Goal: Understand process/instructions: Learn about a topic

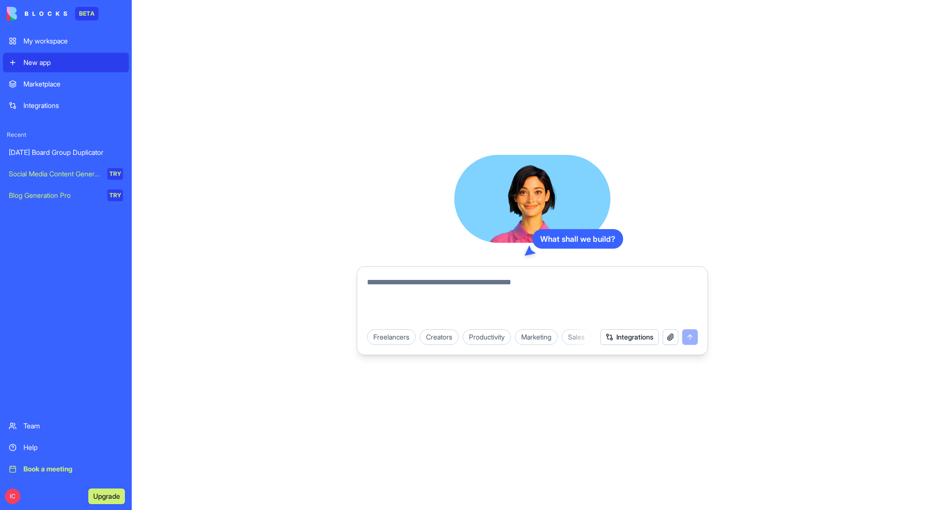
click at [73, 151] on div "[DATE] Board Group Duplicator" at bounding box center [66, 152] width 114 height 10
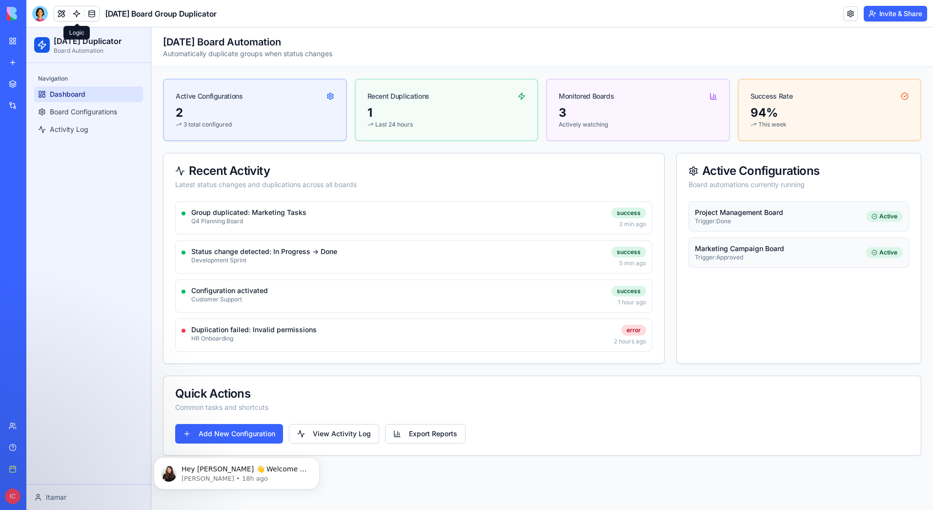
click at [75, 13] on link at bounding box center [76, 13] width 15 height 15
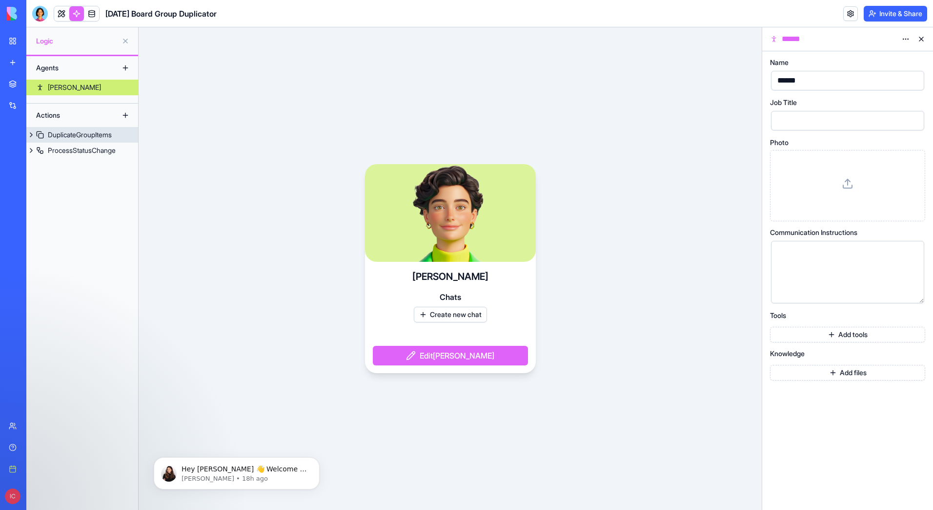
click at [86, 139] on div "DuplicateGroupItems" at bounding box center [80, 135] width 64 height 10
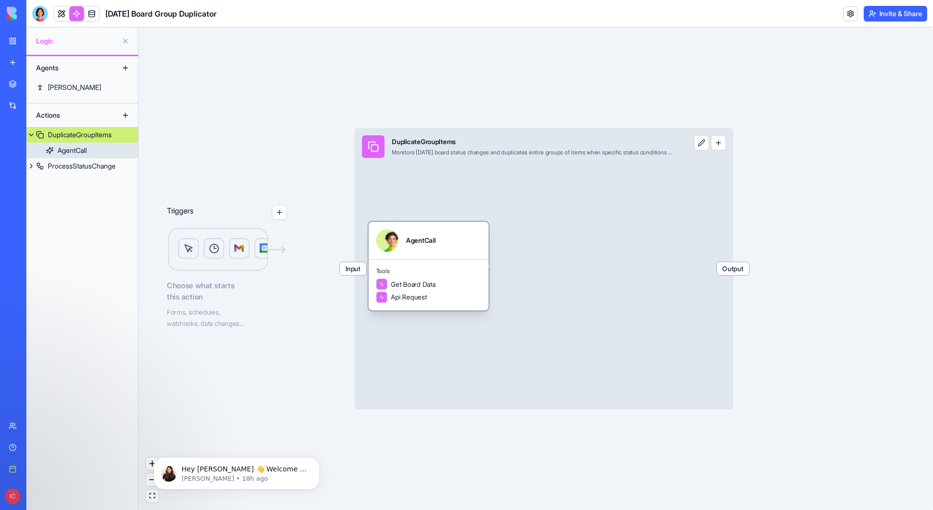
click at [75, 152] on div "AgentCall" at bounding box center [72, 150] width 29 height 10
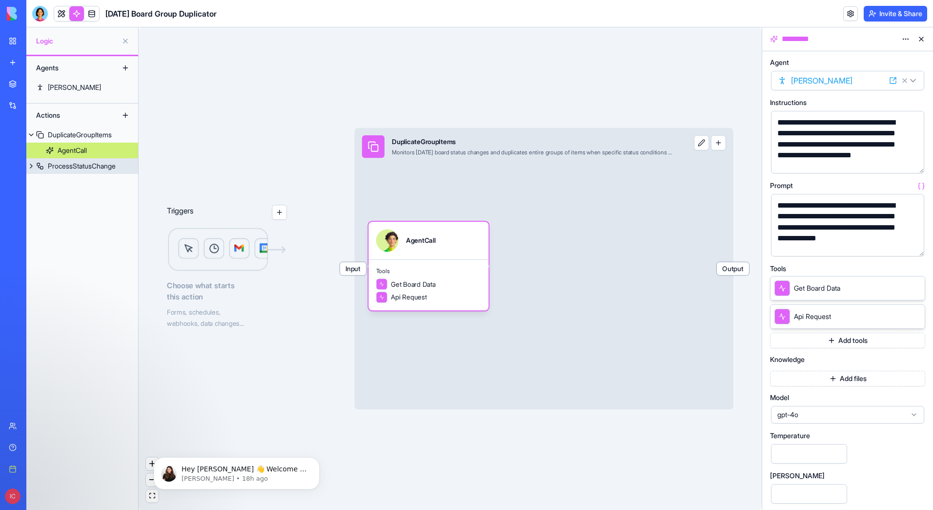
click at [82, 166] on div "ProcessStatusChange" at bounding box center [82, 166] width 68 height 10
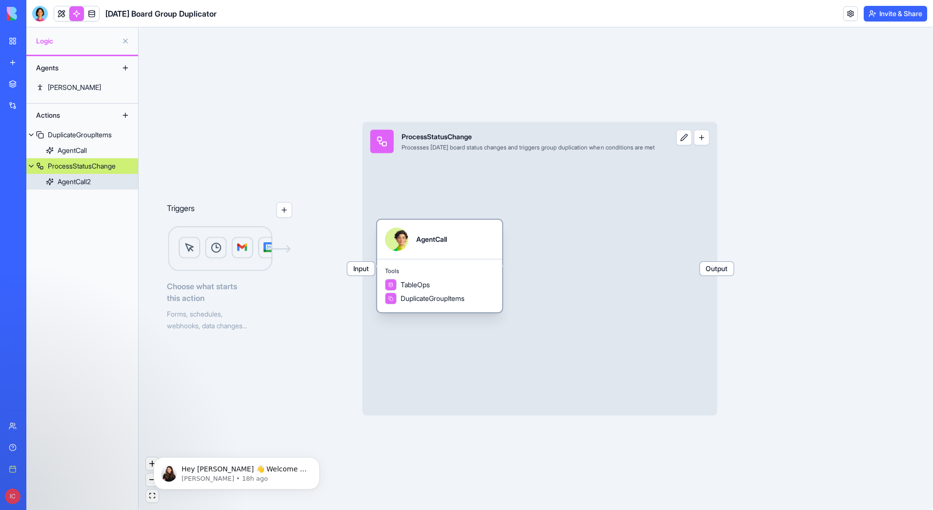
click at [85, 186] on div "AgentCall2" at bounding box center [74, 182] width 33 height 10
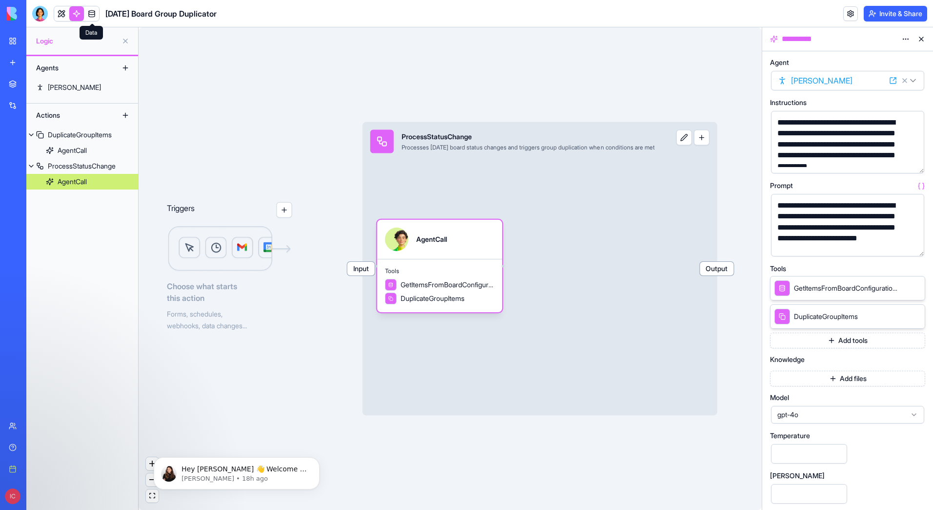
click at [94, 17] on link at bounding box center [91, 13] width 15 height 15
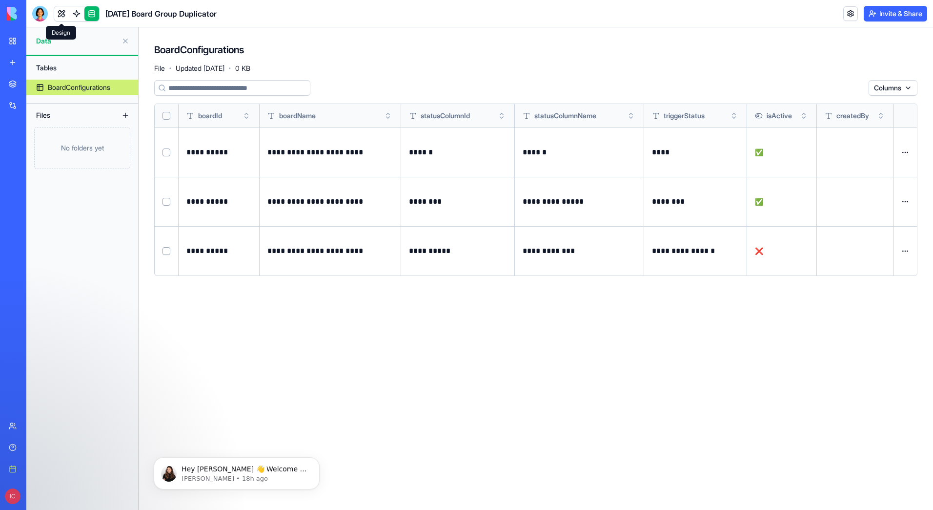
click at [62, 17] on link at bounding box center [61, 13] width 15 height 15
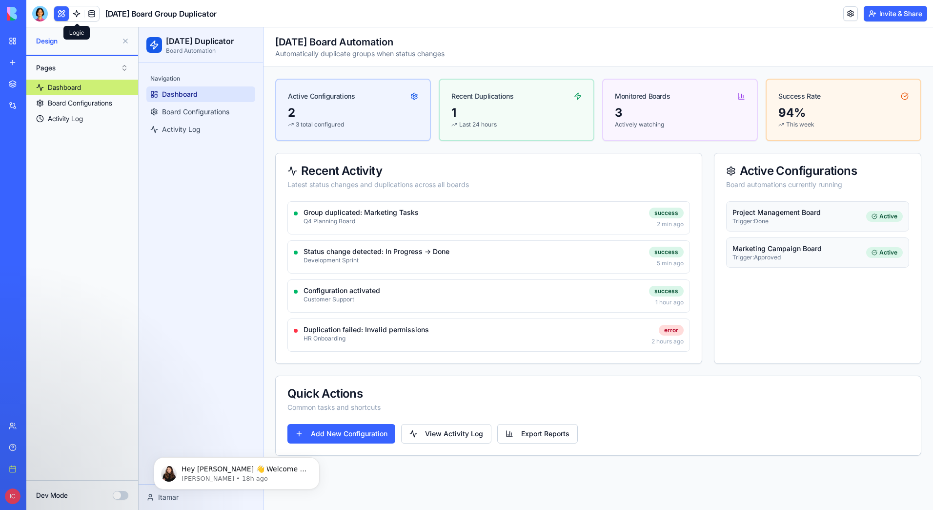
click at [75, 14] on link at bounding box center [76, 13] width 15 height 15
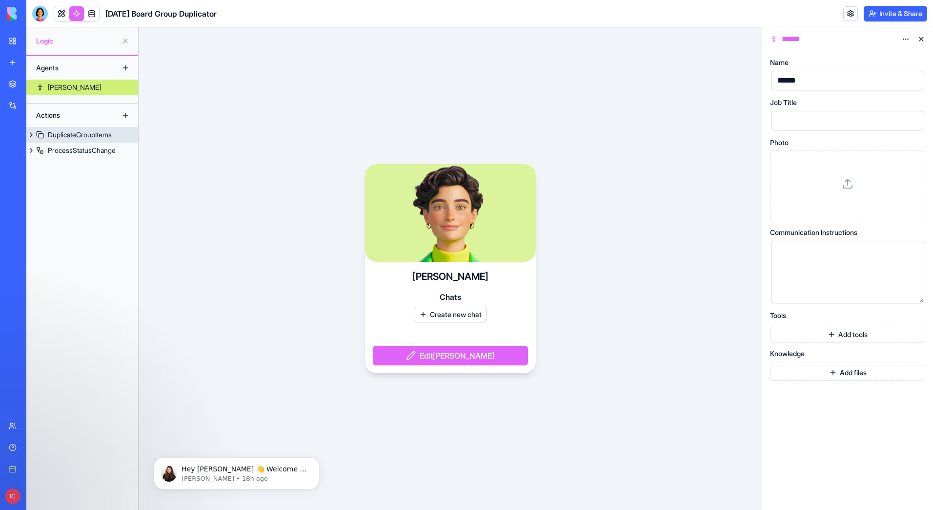
click at [67, 133] on div "DuplicateGroupItems" at bounding box center [80, 135] width 64 height 10
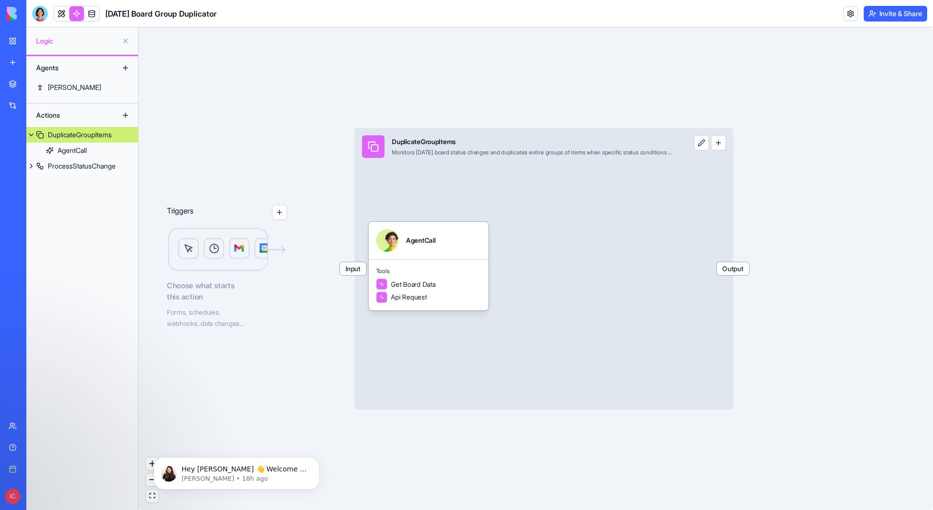
click at [359, 272] on span "Input" at bounding box center [353, 268] width 26 height 13
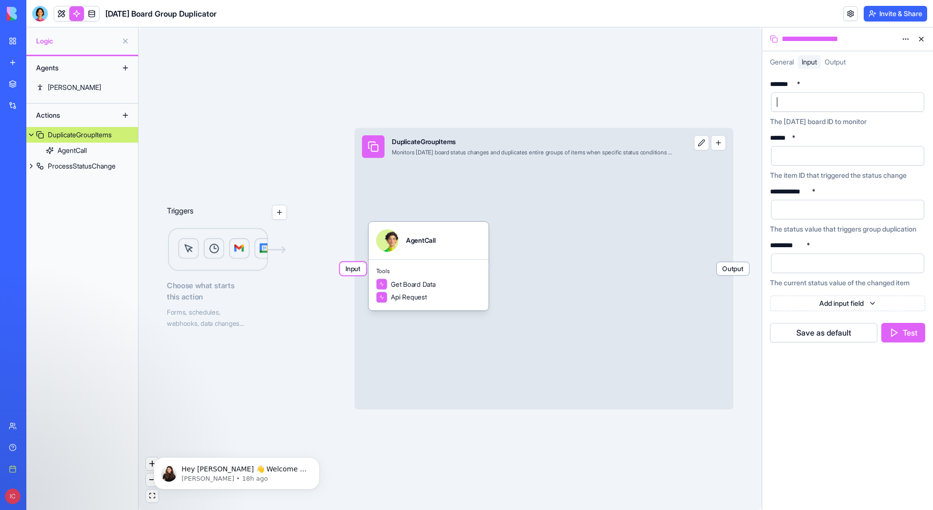
click at [816, 103] on div at bounding box center [840, 102] width 130 height 15
click at [279, 216] on button "button" at bounding box center [279, 212] width 15 height 15
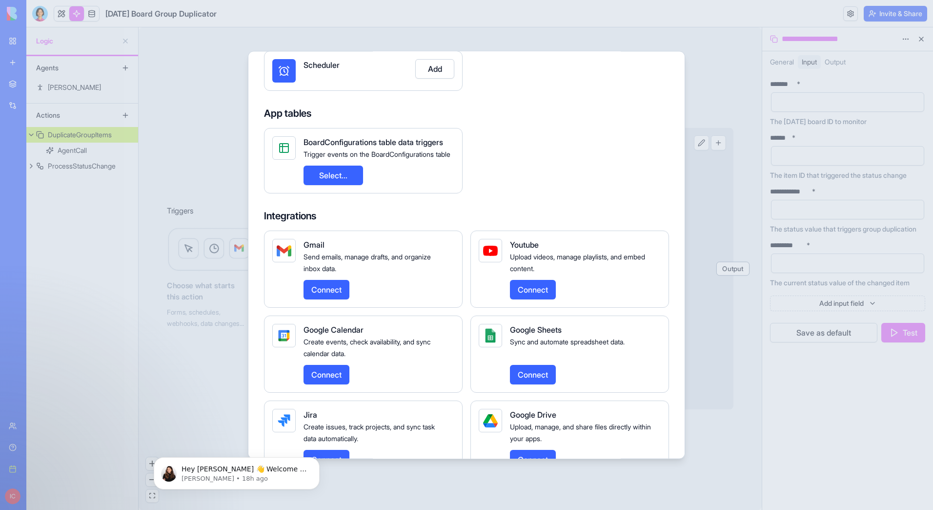
scroll to position [118, 0]
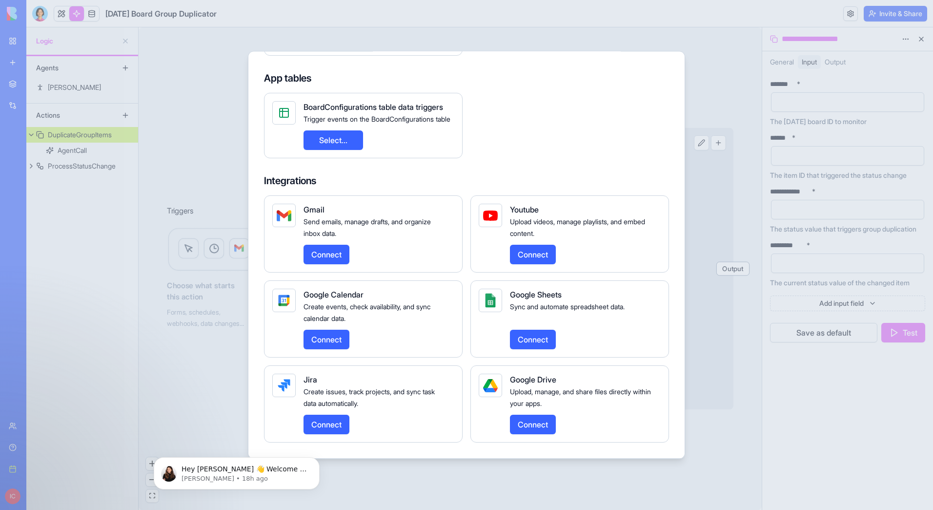
click at [142, 423] on div at bounding box center [466, 255] width 933 height 510
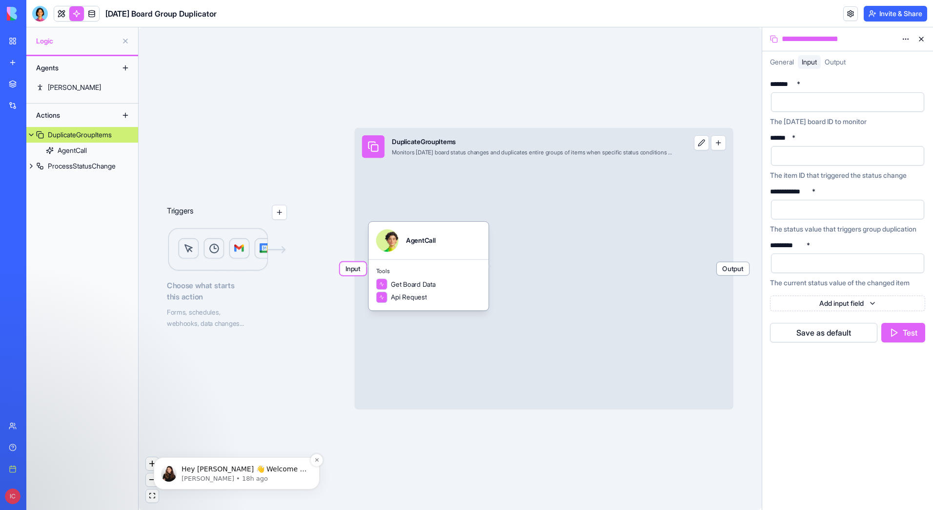
click at [233, 473] on p "Hey [PERSON_NAME] 👋 Welcome to Blocks 🙌 I'm here if you have any questions!" at bounding box center [245, 469] width 126 height 10
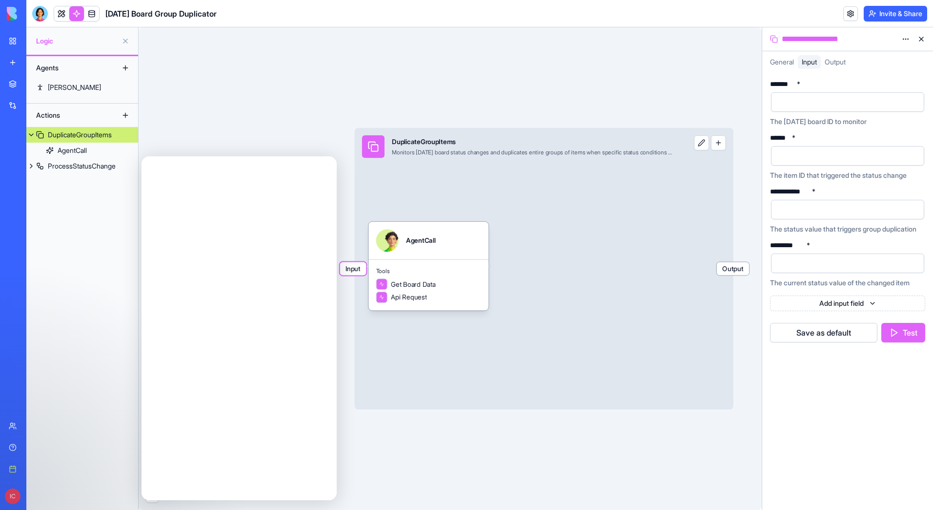
scroll to position [0, 0]
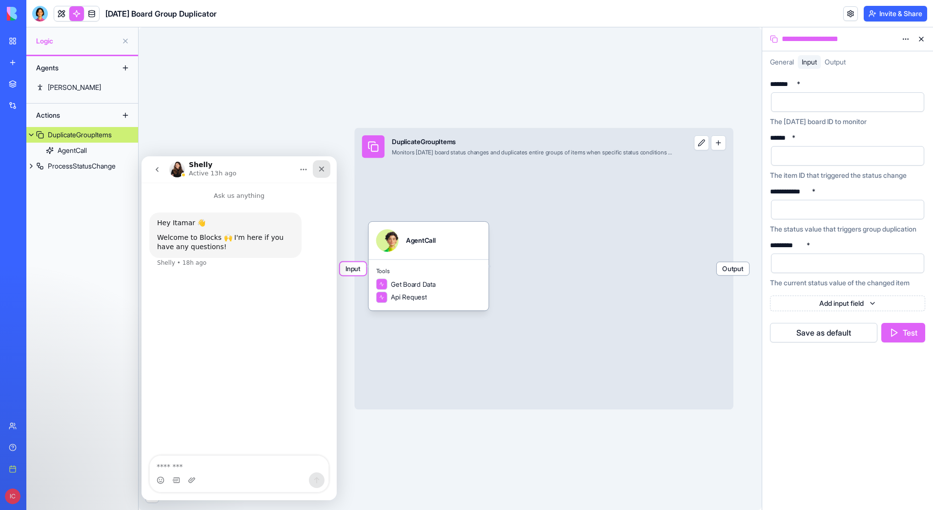
click at [326, 169] on div "Close" at bounding box center [322, 169] width 18 height 18
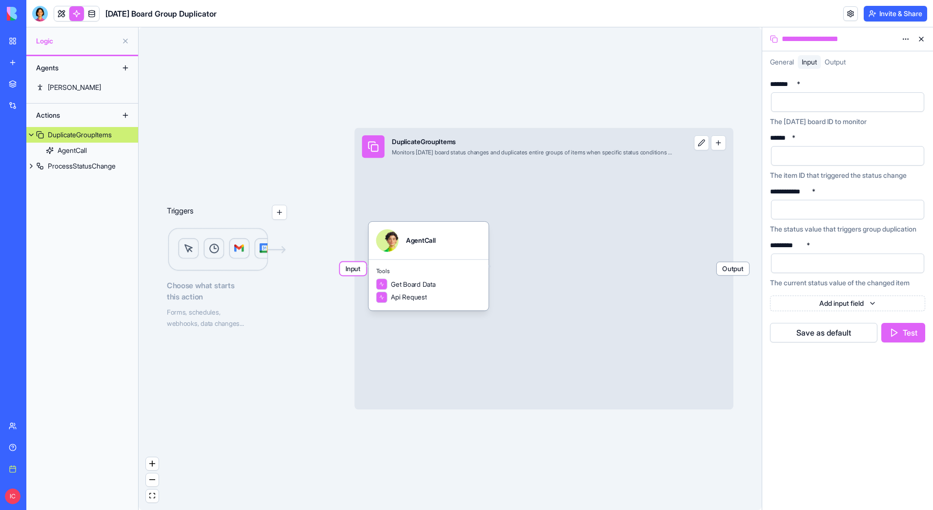
click at [36, 446] on div "Help" at bounding box center [29, 447] width 13 height 10
